Goal: Find contact information: Find contact information

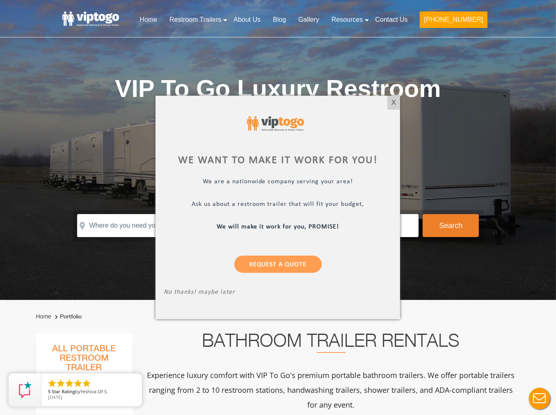
click at [415, 18] on div at bounding box center [278, 207] width 556 height 415
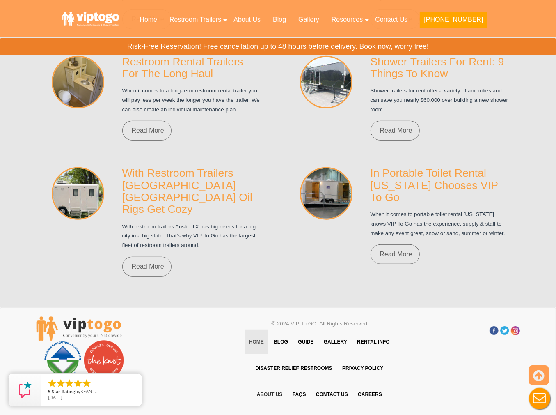
scroll to position [5955, 0]
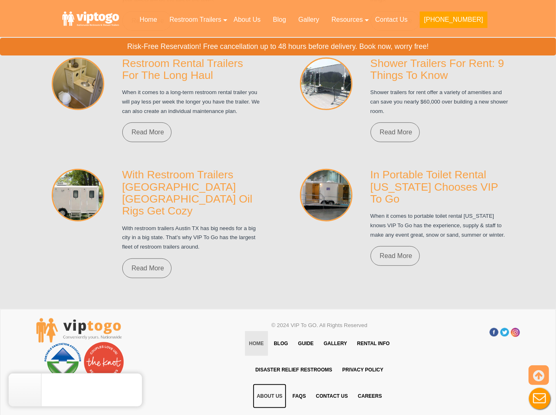
click at [266, 383] on link "About Us" at bounding box center [270, 395] width 34 height 25
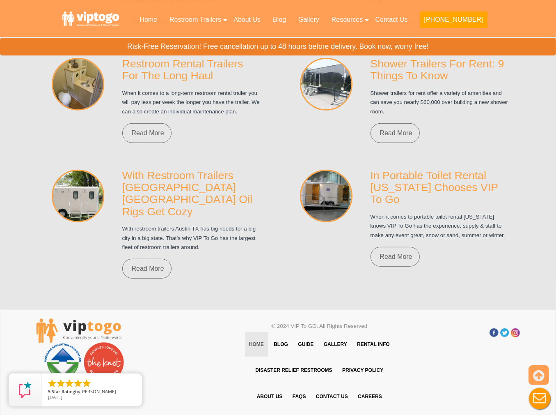
scroll to position [5976, 0]
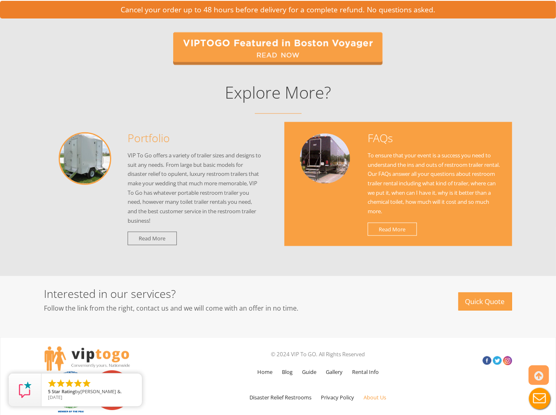
scroll to position [868, 0]
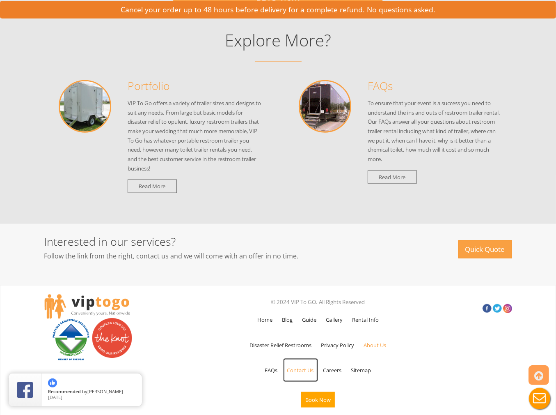
click at [298, 369] on link "Contact Us" at bounding box center [300, 370] width 35 height 24
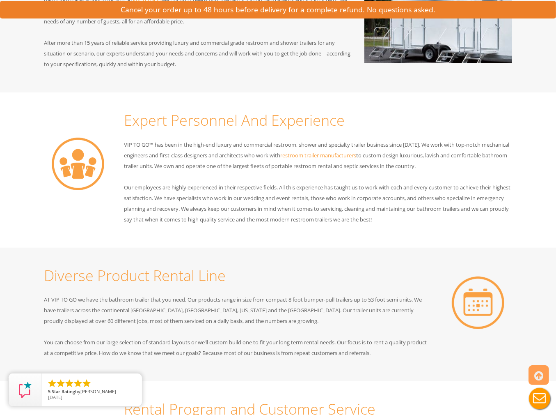
scroll to position [212, 0]
